Goal: Navigation & Orientation: Find specific page/section

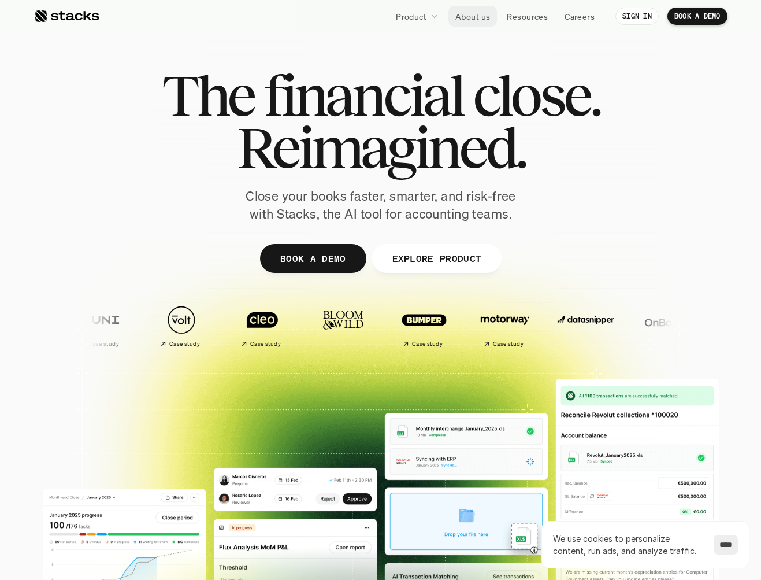
click at [469, 18] on p "About us" at bounding box center [473, 16] width 35 height 12
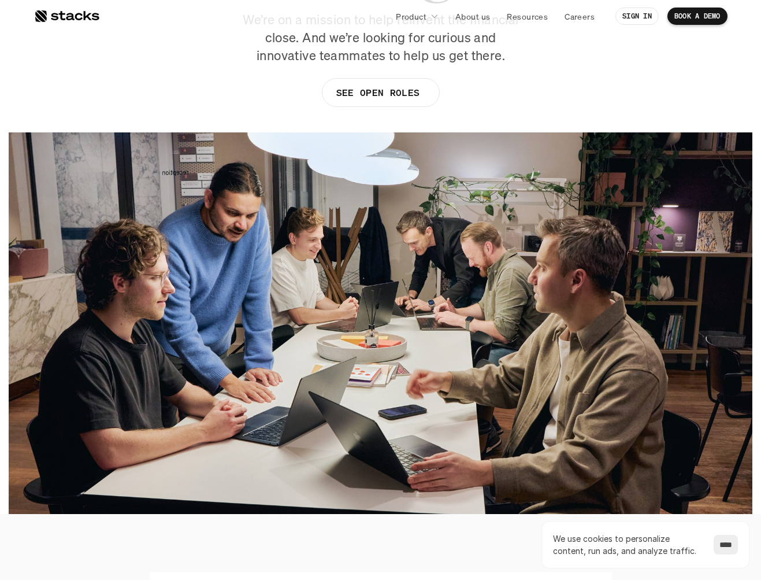
scroll to position [193, 0]
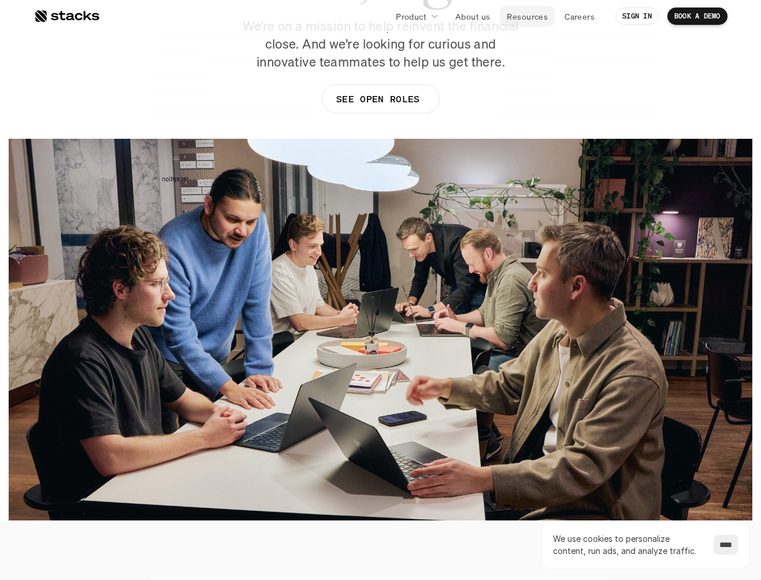
click at [528, 16] on p "Resources" at bounding box center [527, 16] width 41 height 12
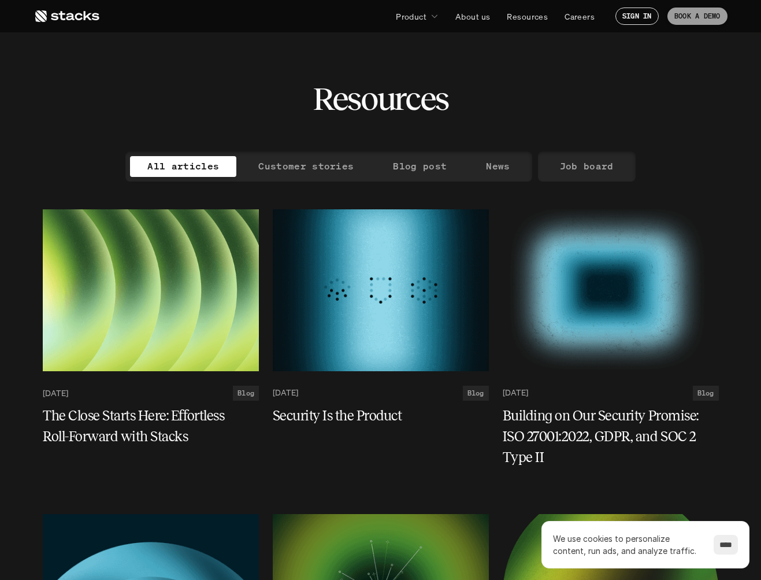
click at [691, 17] on p "BOOK A DEMO" at bounding box center [698, 16] width 46 height 8
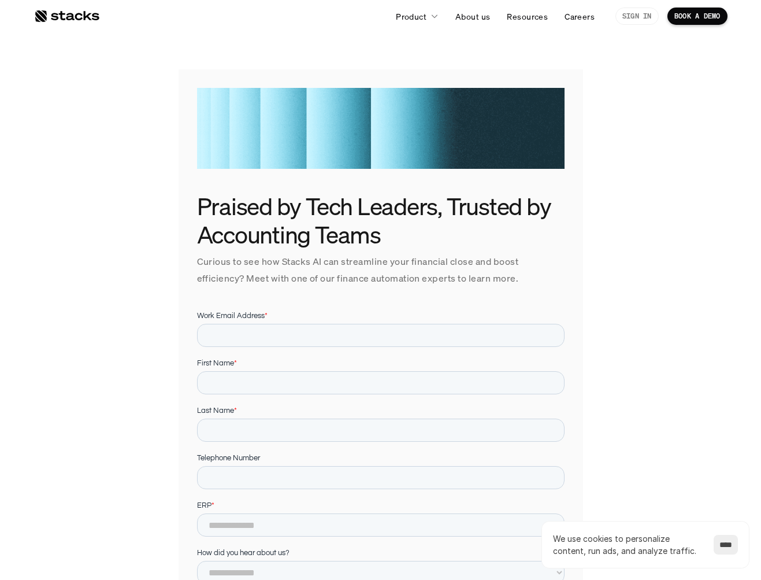
click at [631, 13] on p "SIGN IN" at bounding box center [637, 16] width 29 height 8
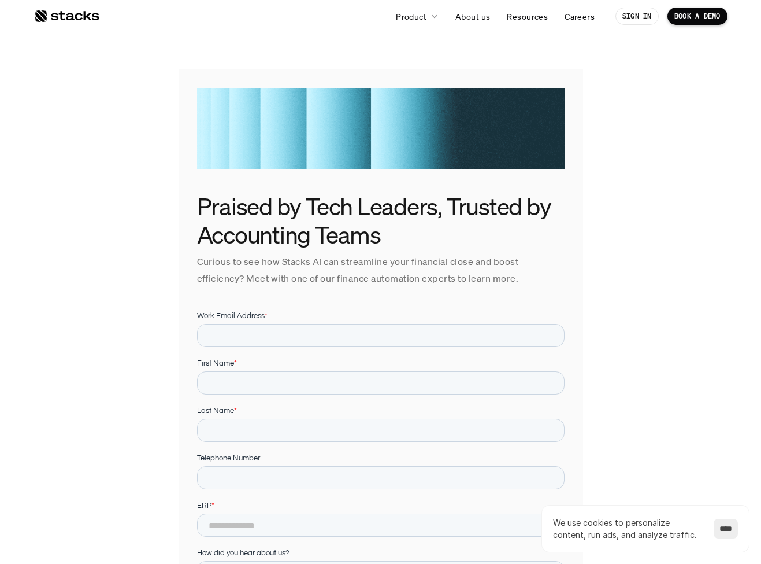
click at [74, 17] on div at bounding box center [66, 16] width 65 height 14
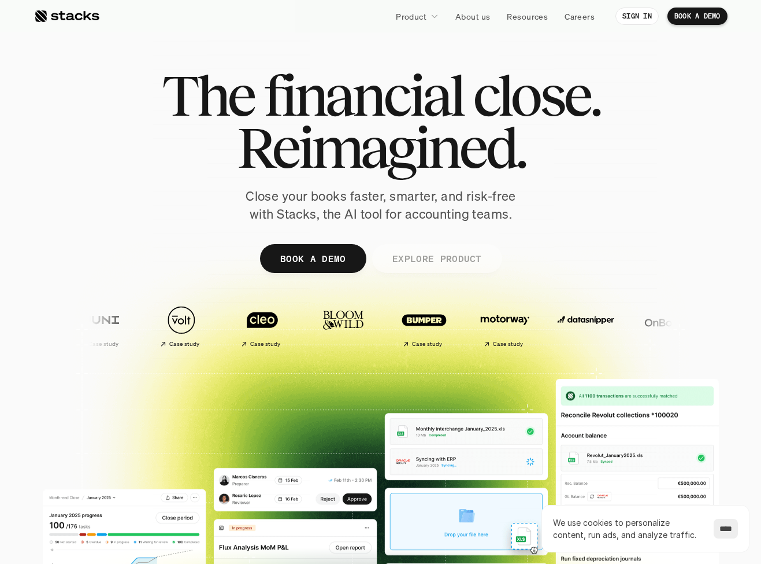
click at [435, 245] on link "EXPLORE PRODUCT" at bounding box center [437, 258] width 130 height 29
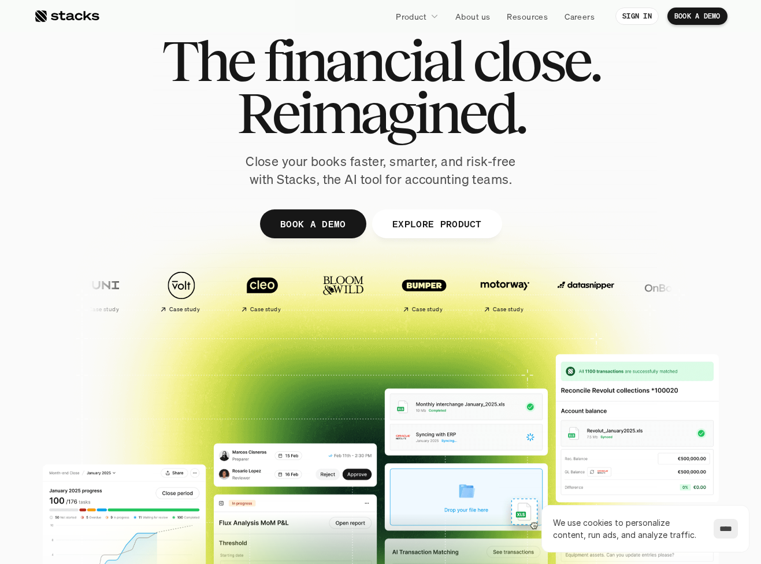
scroll to position [23, 0]
